Goal: Find specific page/section: Find specific page/section

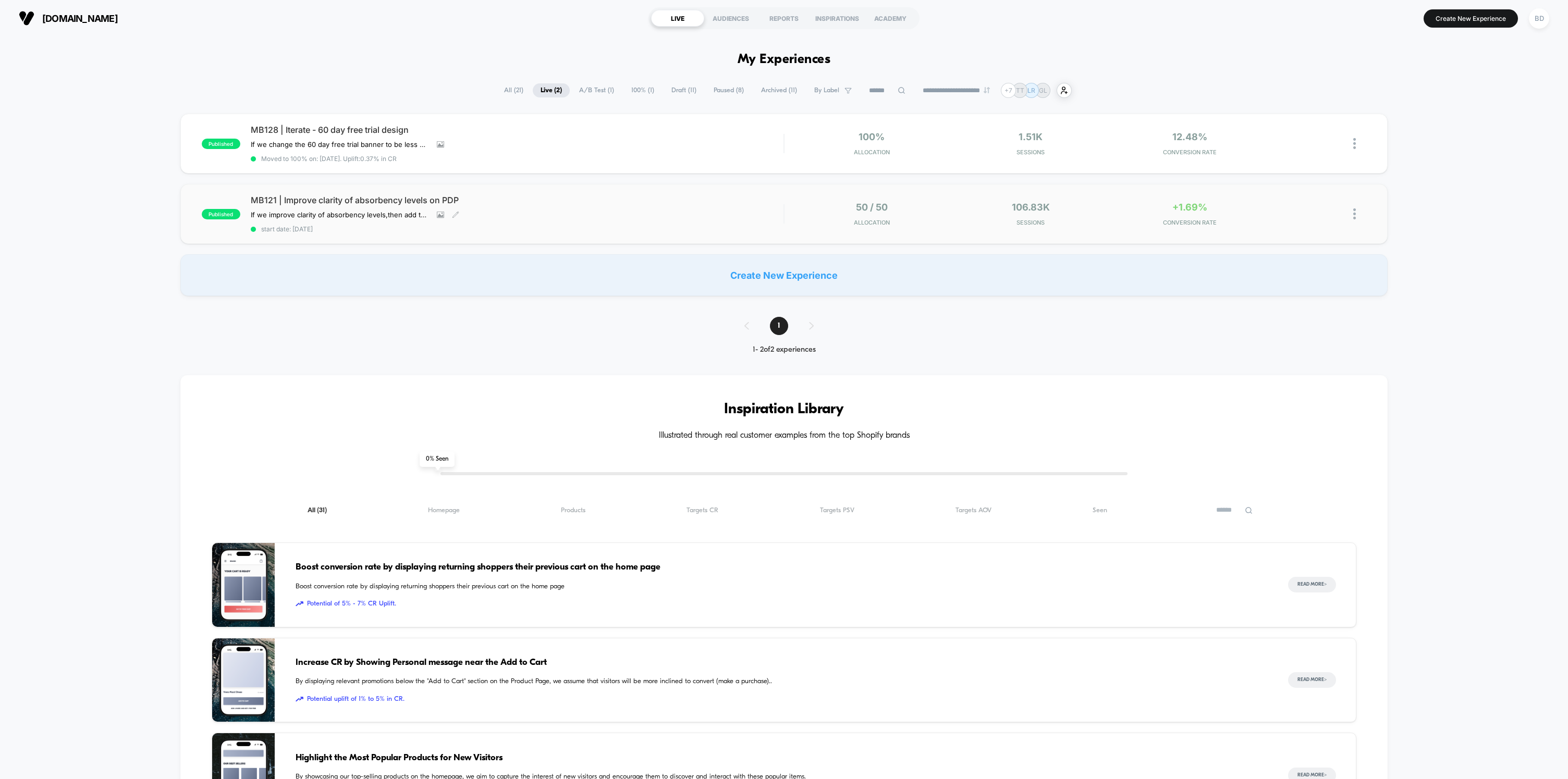
click at [294, 197] on span "MB121 | Improve clarity of absorbency levels on PDP" at bounding box center [517, 200] width 533 height 10
